Goal: Navigation & Orientation: Find specific page/section

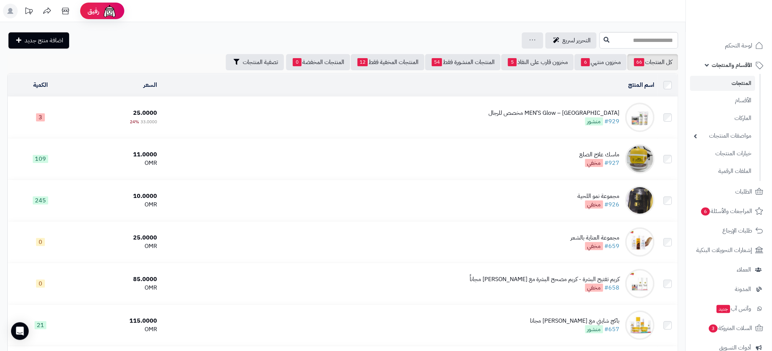
click at [738, 84] on link "المنتجات" at bounding box center [723, 83] width 65 height 15
click at [713, 67] on span "الأقسام والمنتجات" at bounding box center [732, 65] width 40 height 10
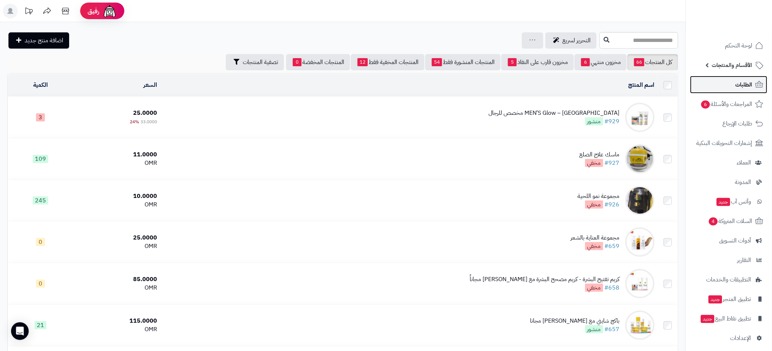
click at [746, 88] on span "الطلبات" at bounding box center [744, 84] width 17 height 10
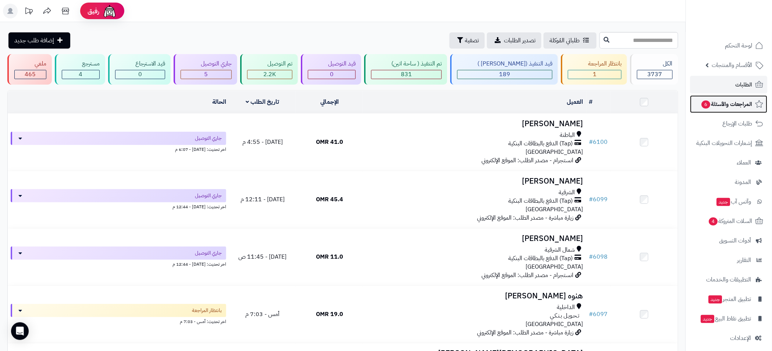
click at [726, 107] on span "المراجعات والأسئلة 6" at bounding box center [727, 104] width 52 height 10
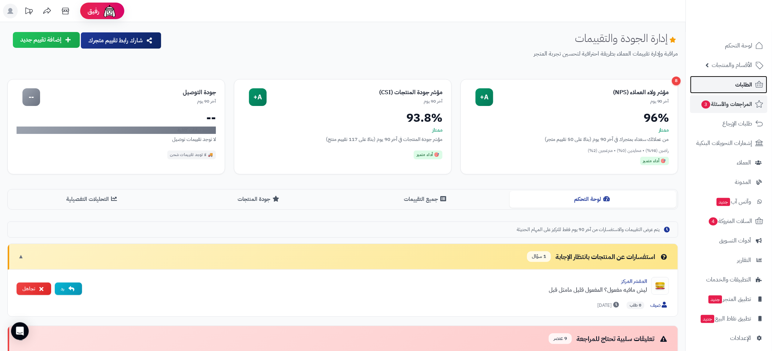
click at [737, 88] on span "الطلبات" at bounding box center [744, 84] width 17 height 10
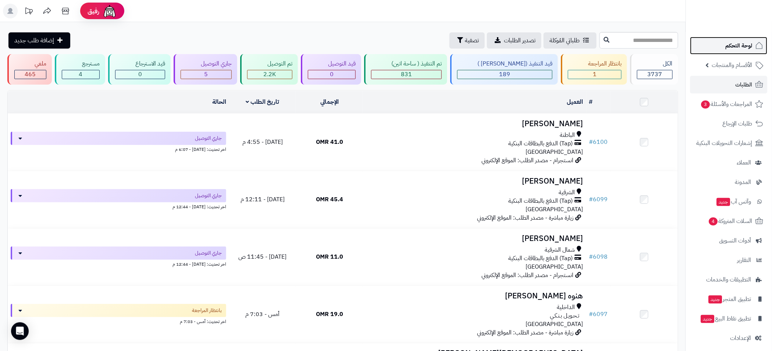
click at [735, 45] on span "لوحة التحكم" at bounding box center [739, 45] width 27 height 10
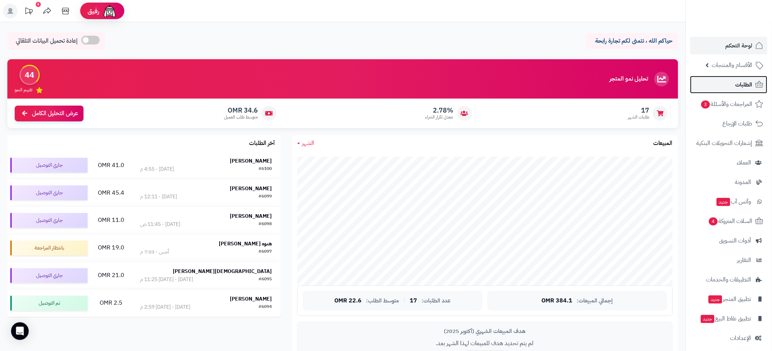
click at [739, 81] on span "الطلبات" at bounding box center [744, 84] width 17 height 10
